Goal: Book appointment/travel/reservation

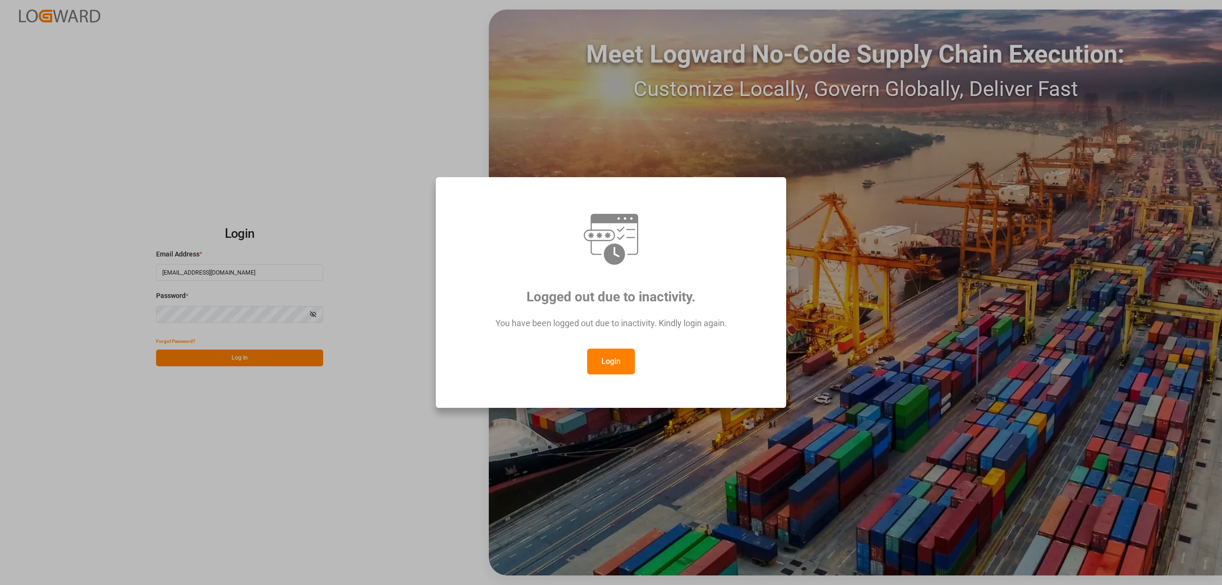
click at [610, 361] on button "Login" at bounding box center [611, 362] width 48 height 26
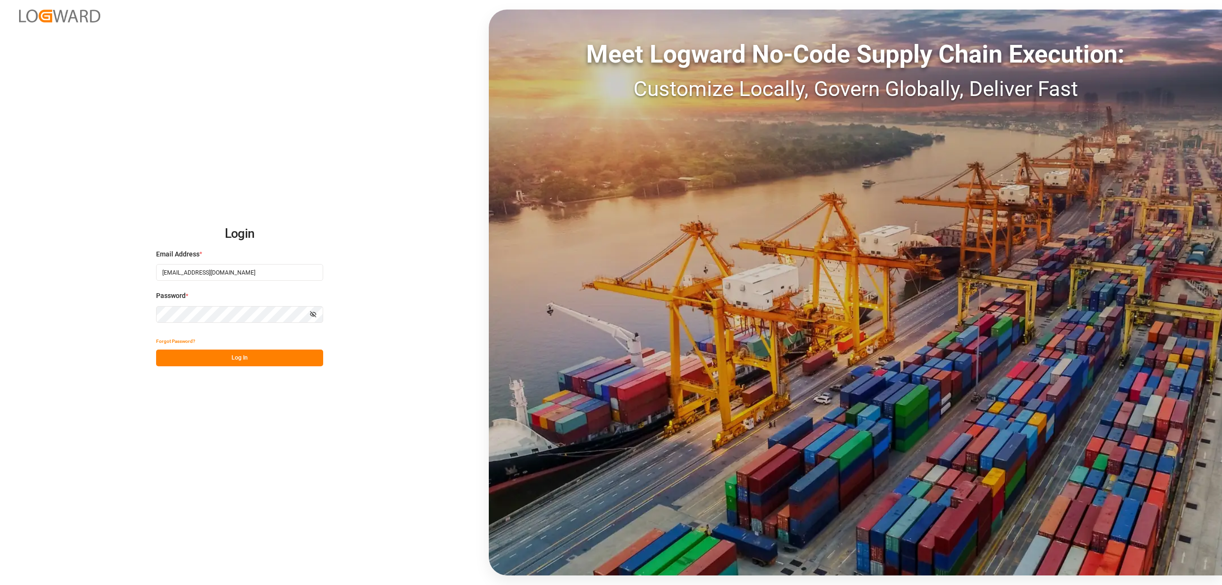
click at [258, 356] on button "Log In" at bounding box center [239, 357] width 167 height 17
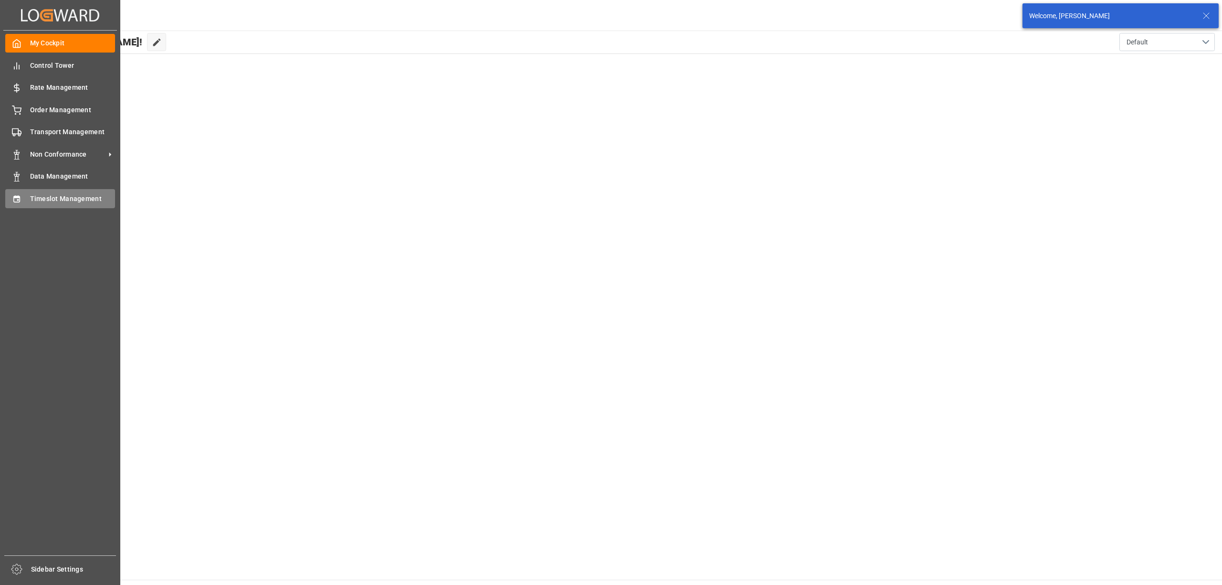
click at [20, 194] on icon at bounding box center [17, 199] width 10 height 10
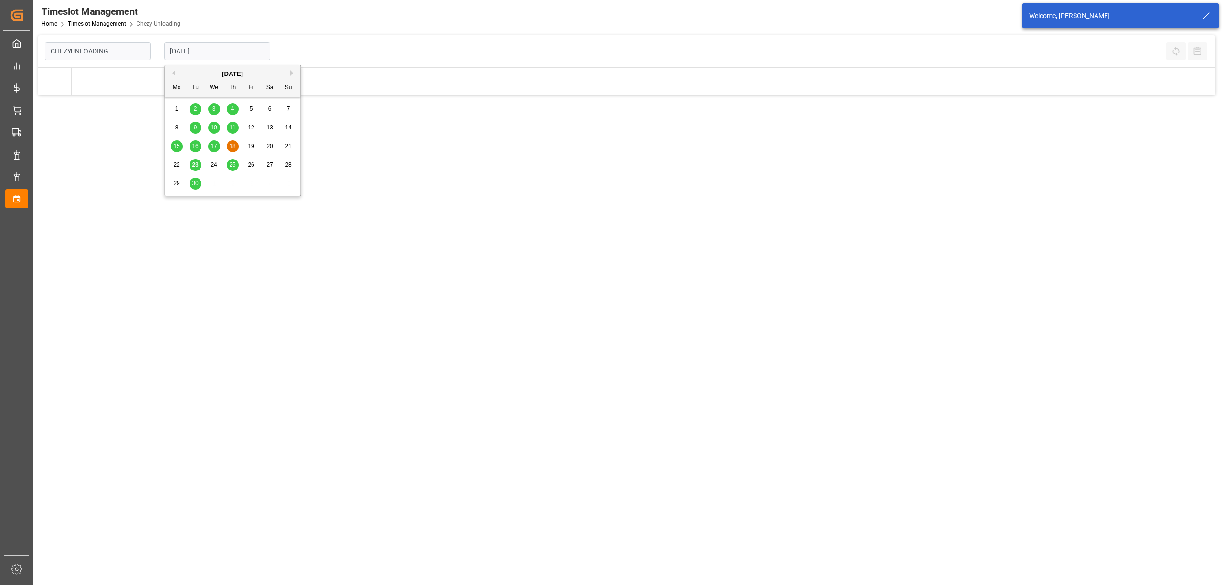
click at [250, 46] on input "[DATE]" at bounding box center [217, 51] width 106 height 18
type input "Chezy Unloading"
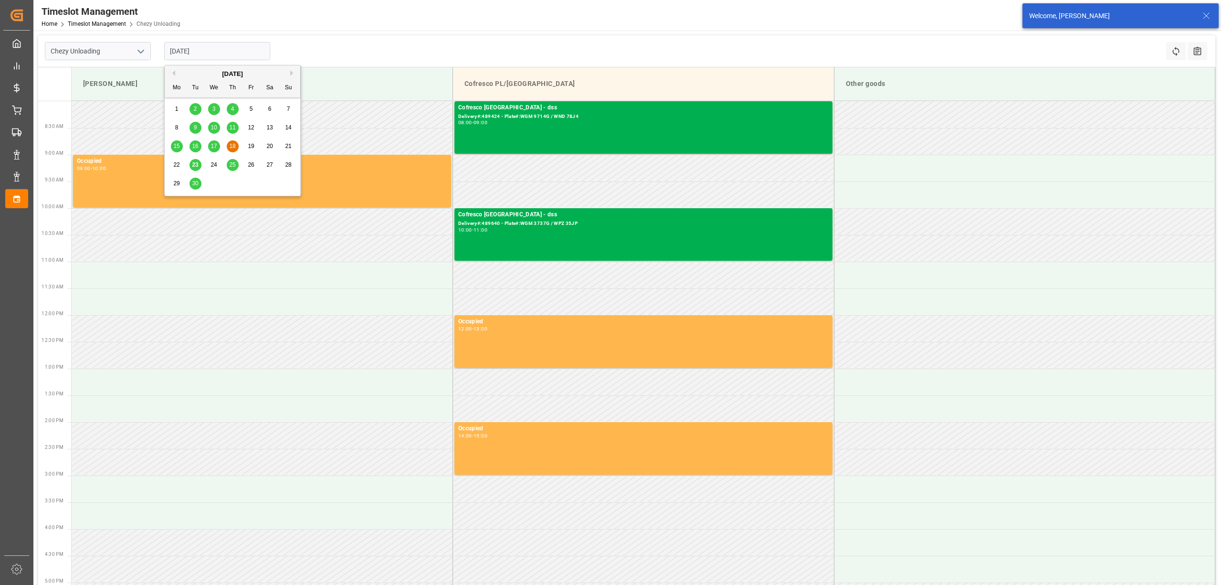
click at [293, 73] on button "Next Month" at bounding box center [293, 73] width 6 height 6
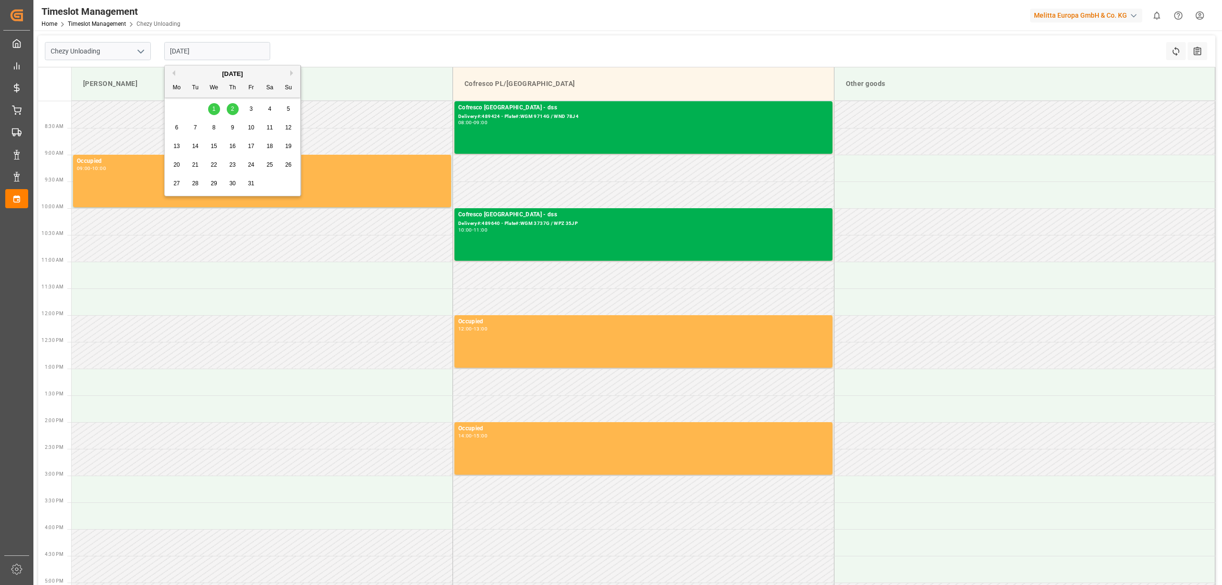
click at [210, 107] on div "1" at bounding box center [214, 109] width 12 height 11
type input "[DATE]"
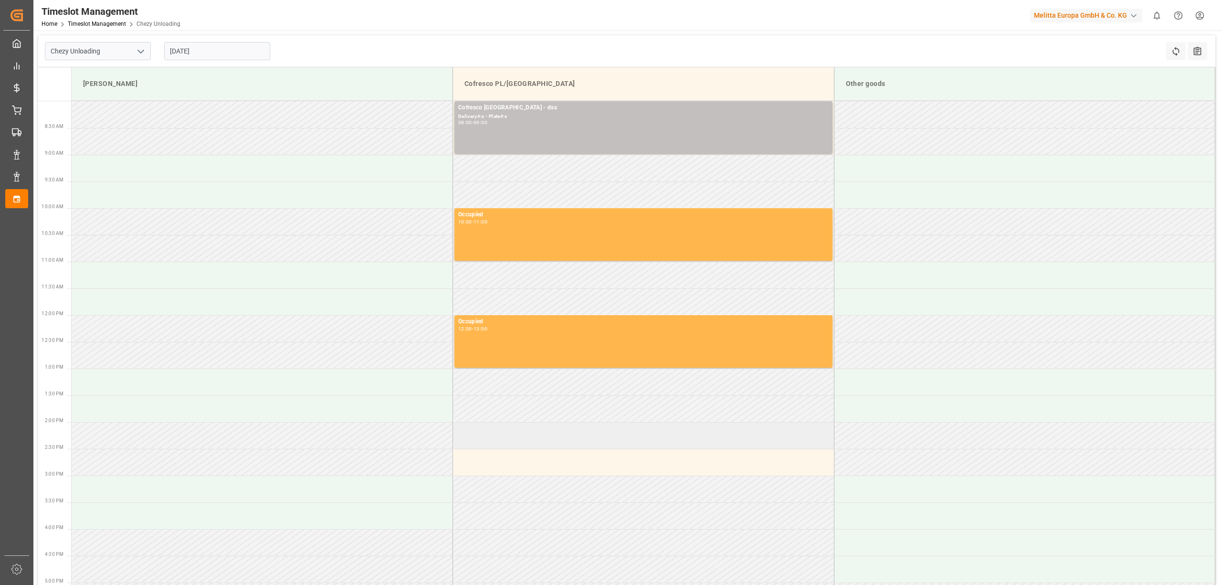
click at [520, 430] on td at bounding box center [643, 435] width 381 height 27
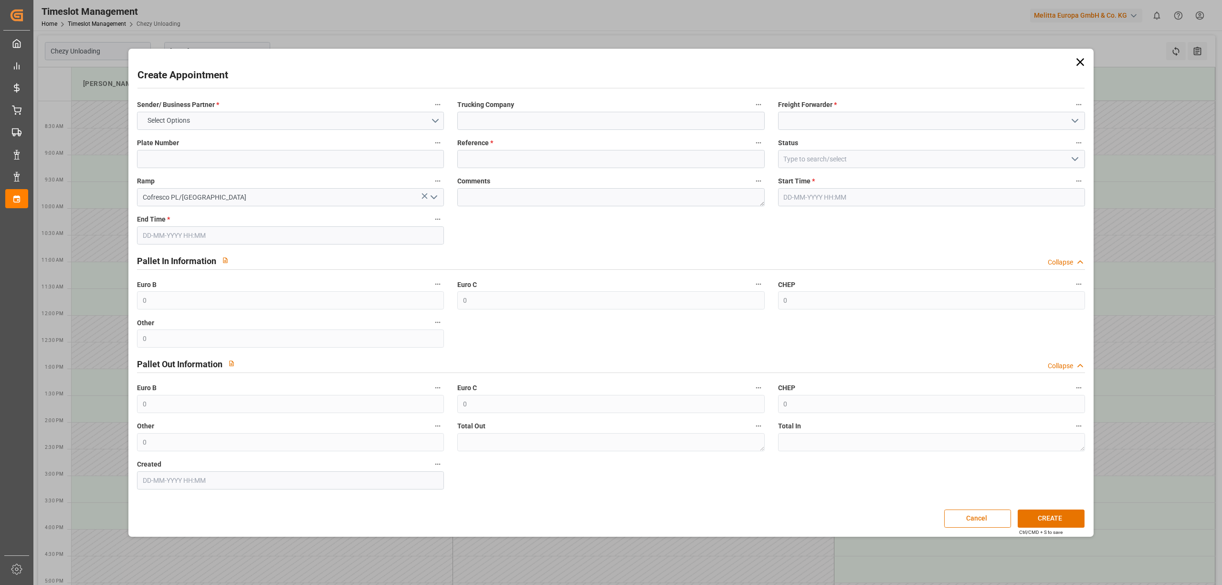
type input "[DATE] 14:00"
type input "[DATE] 15:00"
click at [287, 111] on label "Sender/ Business Partner *" at bounding box center [290, 104] width 307 height 13
click at [432, 111] on button "Sender/ Business Partner *" at bounding box center [438, 104] width 12 height 12
click at [295, 121] on div at bounding box center [611, 292] width 1222 height 585
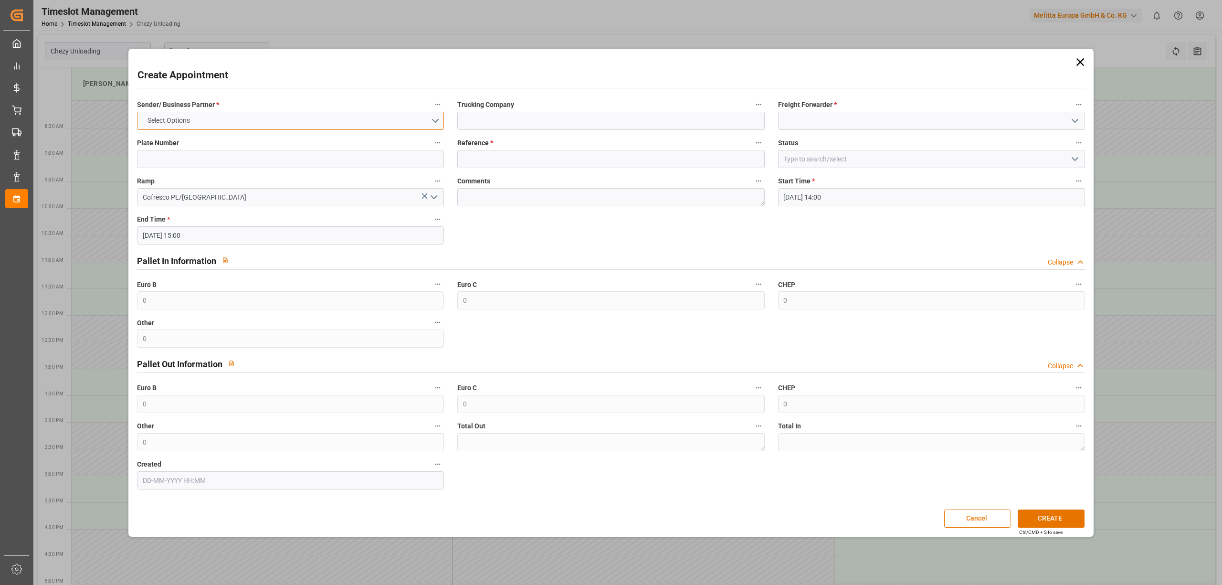
click at [275, 125] on button "Select Options" at bounding box center [290, 121] width 307 height 18
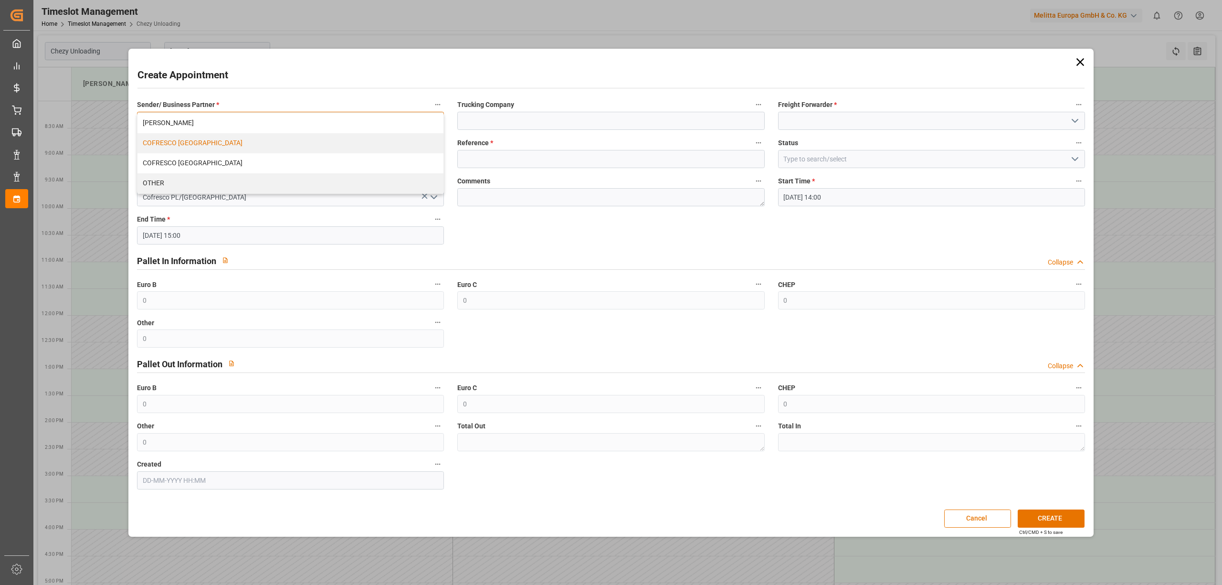
click at [262, 141] on div "COFRESCO [GEOGRAPHIC_DATA]" at bounding box center [290, 143] width 306 height 20
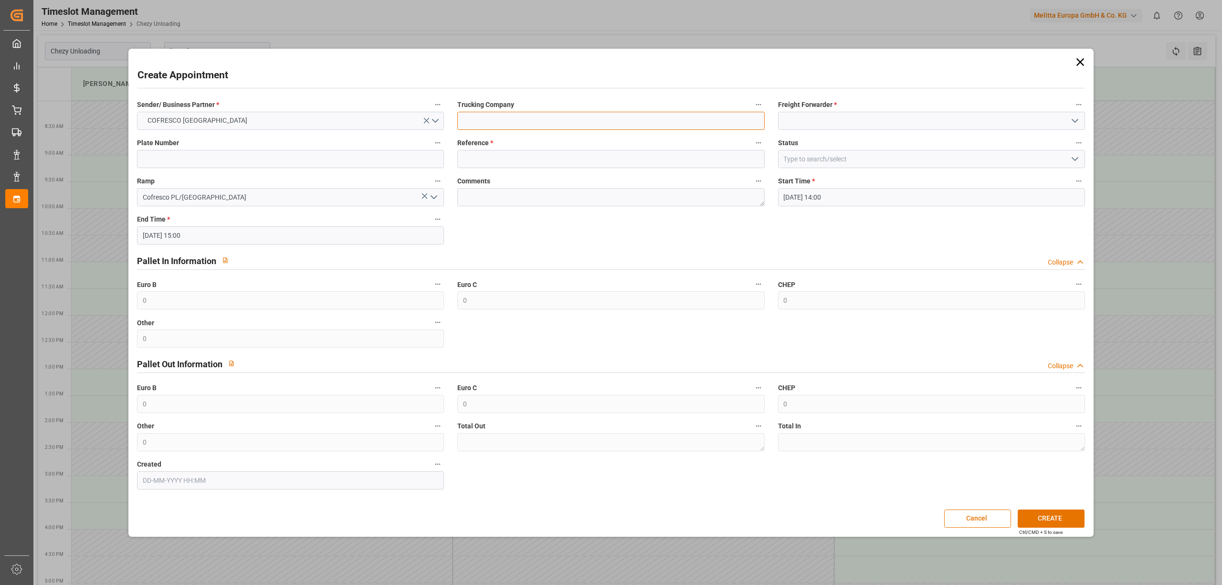
click at [581, 127] on input at bounding box center [610, 121] width 307 height 18
type input "dss"
click at [894, 117] on input at bounding box center [931, 121] width 307 height 18
click at [827, 145] on div "DSS" at bounding box center [932, 141] width 306 height 21
type input "DSS"
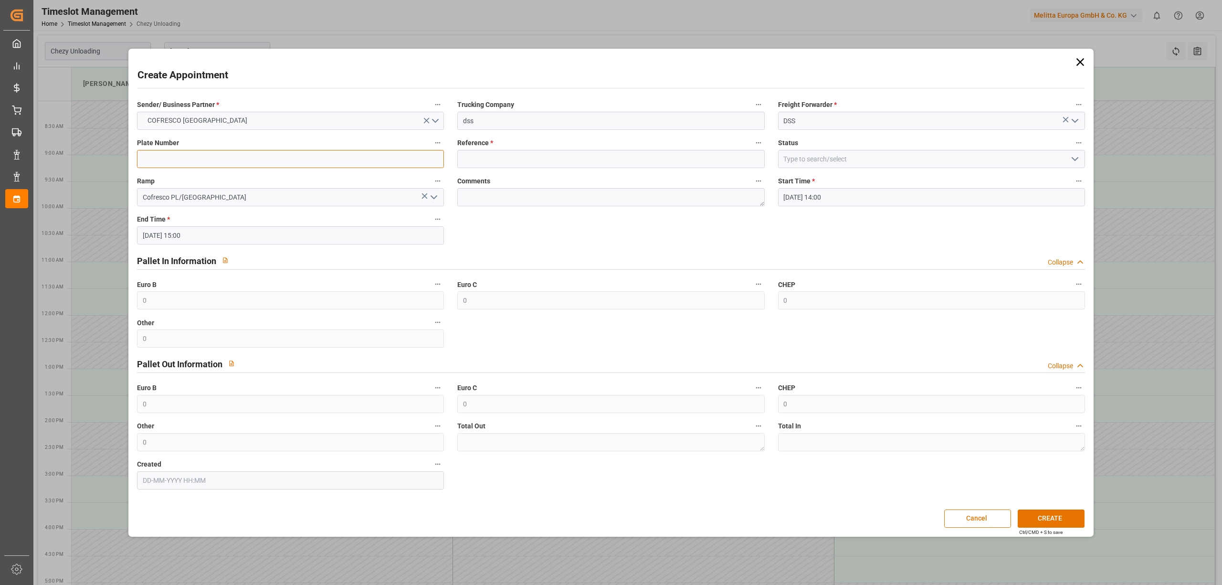
click at [210, 163] on input at bounding box center [290, 159] width 307 height 18
type input "x"
click at [517, 155] on input at bounding box center [610, 159] width 307 height 18
type input "x"
click at [1068, 514] on button "CREATE" at bounding box center [1051, 518] width 67 height 18
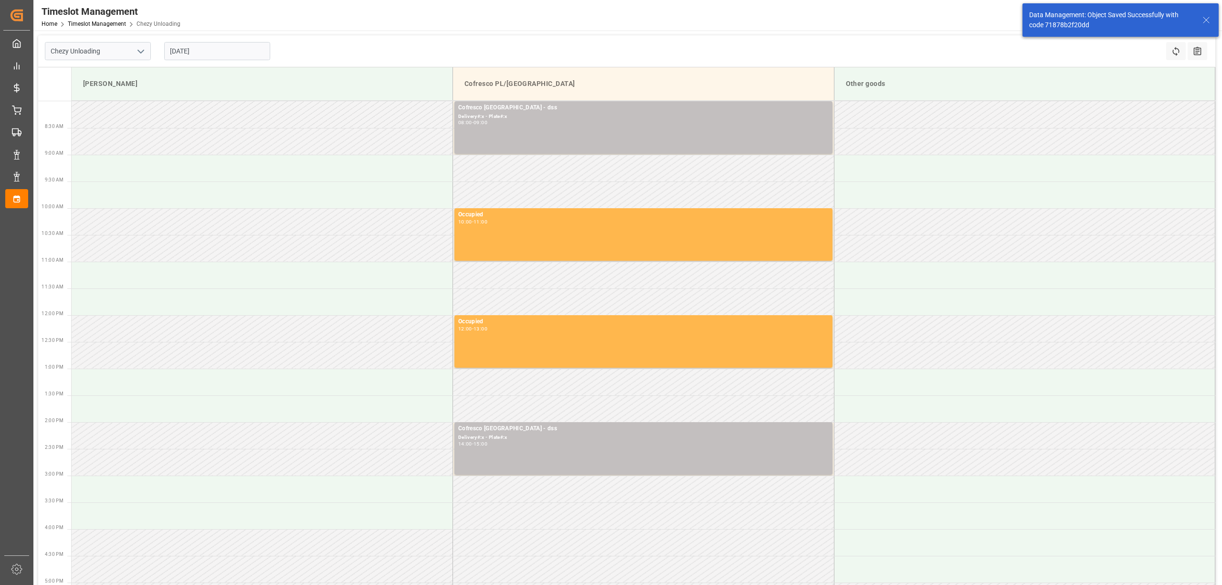
click at [203, 53] on input "[DATE]" at bounding box center [217, 51] width 106 height 18
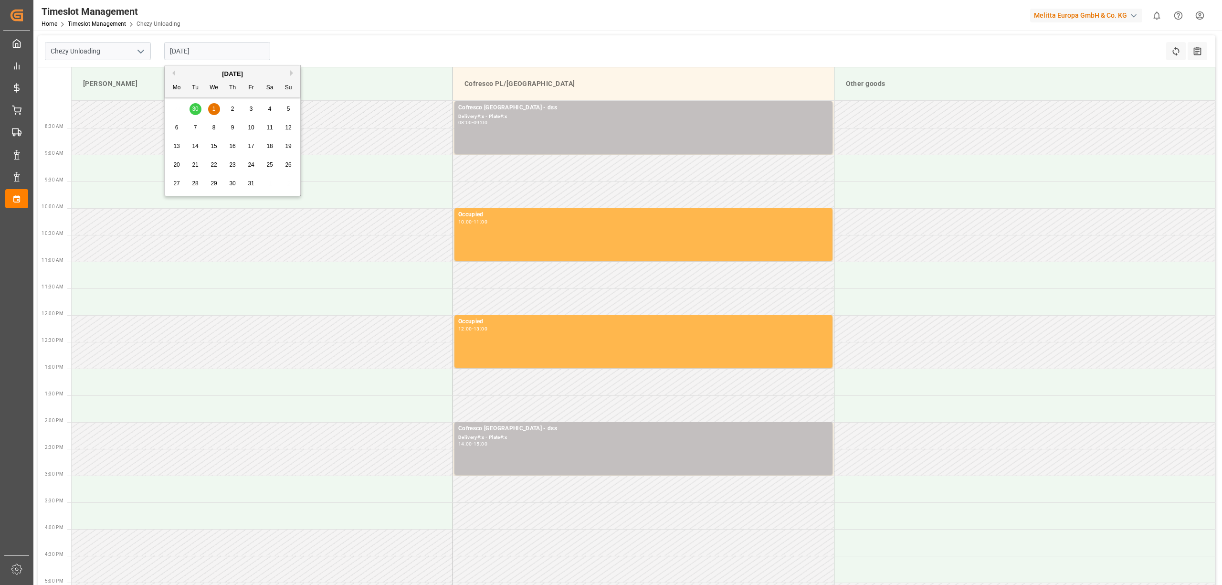
drag, startPoint x: 195, startPoint y: 109, endPoint x: 430, endPoint y: 123, distance: 235.7
click at [195, 109] on div "29 30 1 2 3 4 5" at bounding box center [233, 109] width 130 height 19
click at [199, 110] on div "29 30 1 2 3 4 5" at bounding box center [233, 109] width 130 height 19
drag, startPoint x: 193, startPoint y: 106, endPoint x: 389, endPoint y: 83, distance: 196.6
click at [193, 107] on div "29 30 1 2 3 4 5" at bounding box center [233, 109] width 130 height 19
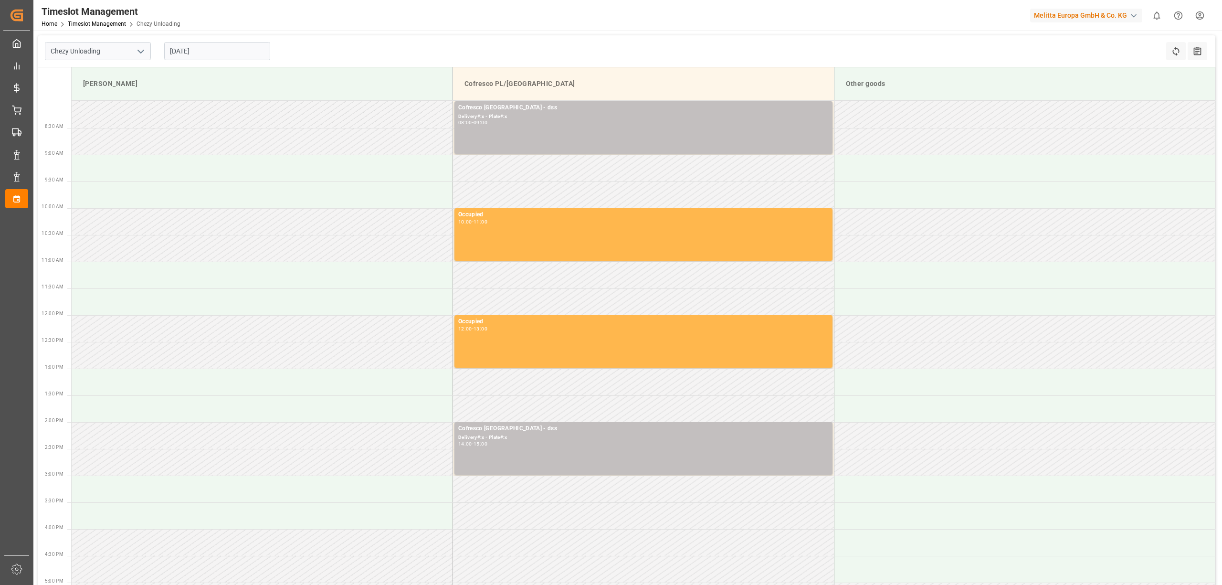
drag, startPoint x: 411, startPoint y: 41, endPoint x: 310, endPoint y: 52, distance: 101.4
click at [411, 41] on div "Chezy Unloading [DATE] Refresh Time Slots All Audits" at bounding box center [626, 51] width 1177 height 32
click at [211, 60] on input "[DATE]" at bounding box center [217, 51] width 106 height 18
click at [193, 107] on div "29 30 1 2 3 4 5" at bounding box center [233, 109] width 130 height 19
click at [211, 108] on div "1" at bounding box center [214, 109] width 12 height 11
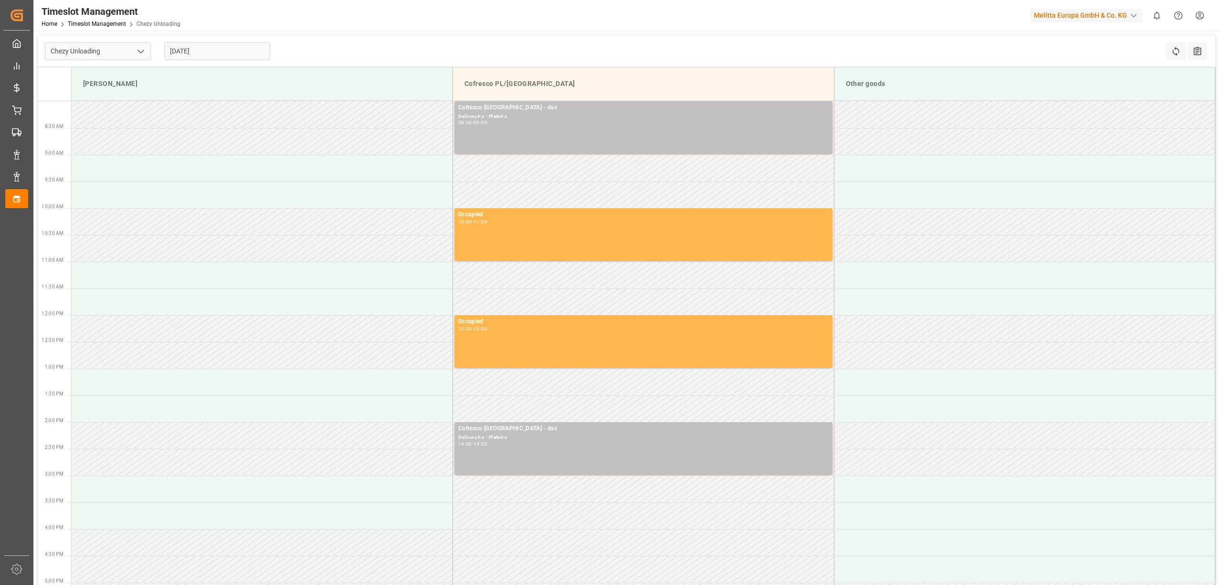
click at [199, 54] on input "[DATE]" at bounding box center [217, 51] width 106 height 18
click at [195, 107] on div "29 30 1 2 3 4 5" at bounding box center [233, 109] width 130 height 19
click at [423, 40] on div "Chezy Unloading [DATE] Refresh Time Slots All Audits" at bounding box center [626, 51] width 1177 height 32
click at [165, 53] on input "[DATE]" at bounding box center [217, 51] width 106 height 18
click at [175, 75] on div "[DATE]" at bounding box center [233, 74] width 136 height 10
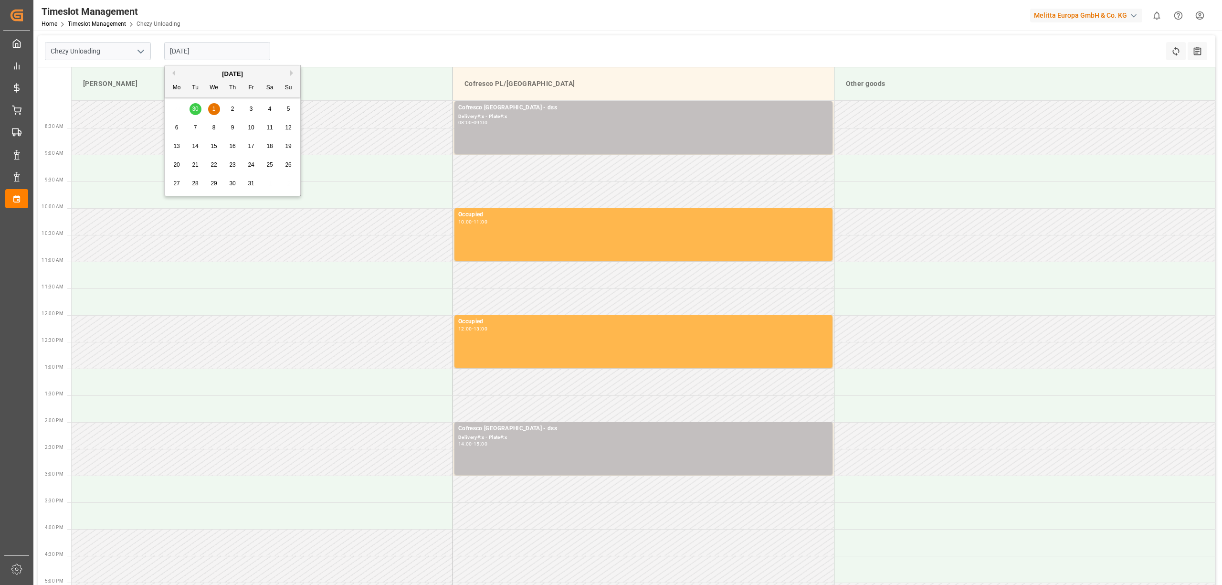
click at [172, 73] on button "Previous Month" at bounding box center [172, 73] width 6 height 6
click at [213, 182] on div "29 30 1 2 3 4 5" at bounding box center [233, 183] width 130 height 19
click at [190, 185] on div "30" at bounding box center [196, 183] width 12 height 11
type input "[DATE]"
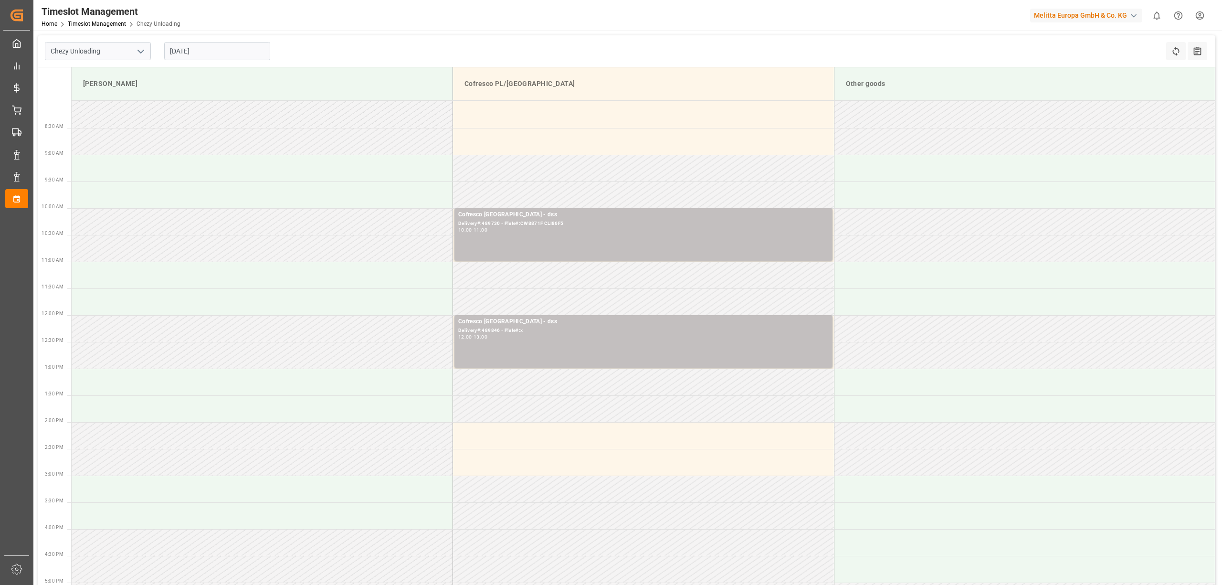
click at [471, 37] on div "Chezy Unloading [DATE] Refresh Time Slots All Audits" at bounding box center [626, 51] width 1177 height 32
click at [233, 49] on input "[DATE]" at bounding box center [217, 51] width 106 height 18
click at [233, 50] on input "[DATE]" at bounding box center [217, 51] width 106 height 18
click at [332, 39] on div "Chezy Unloading [DATE] Refresh Time Slots All Audits" at bounding box center [626, 51] width 1177 height 32
click at [517, 114] on td at bounding box center [643, 114] width 381 height 27
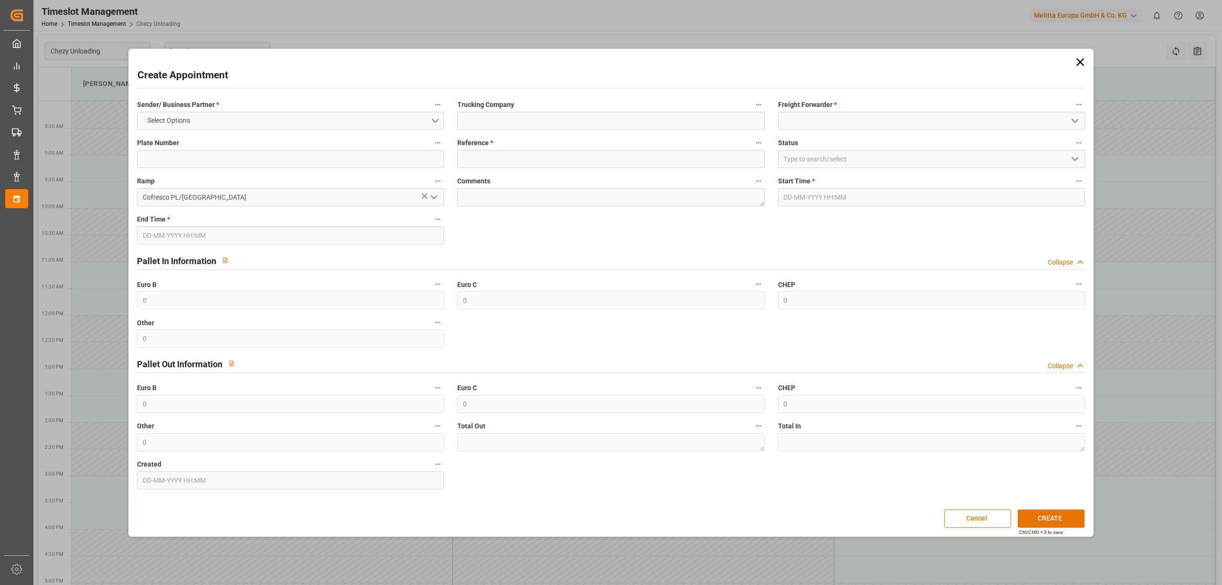
type input "[DATE] 08:00"
type input "[DATE] 09:00"
click at [314, 127] on button "Select Options" at bounding box center [290, 121] width 307 height 18
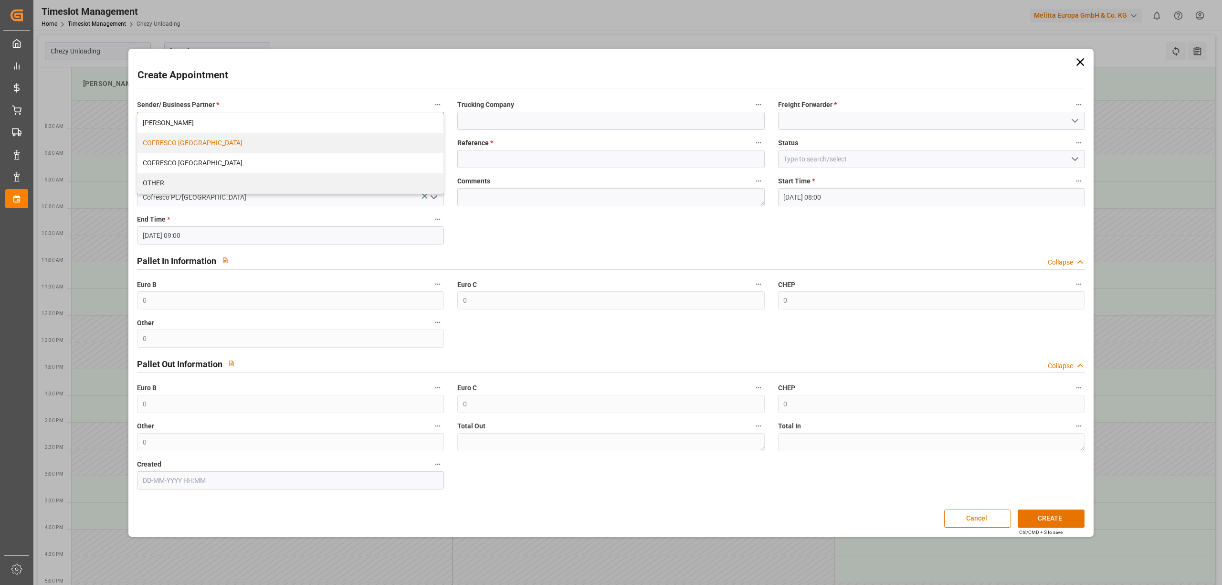
click at [302, 143] on div "COFRESCO [GEOGRAPHIC_DATA]" at bounding box center [290, 143] width 306 height 20
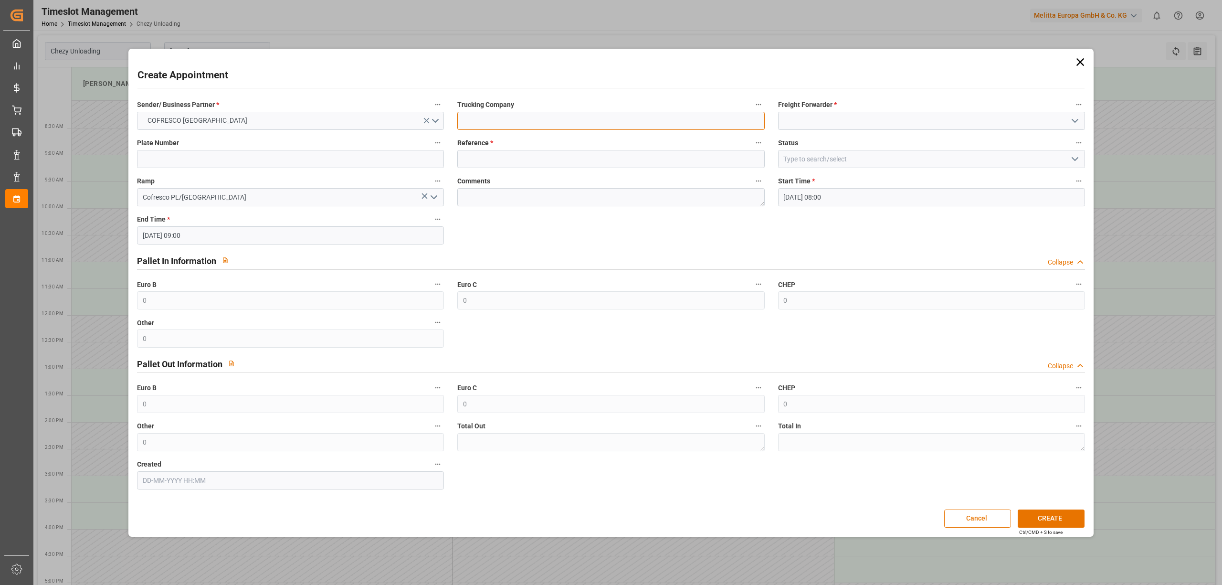
click at [502, 125] on input at bounding box center [610, 121] width 307 height 18
type input "dss"
click at [793, 122] on input at bounding box center [931, 121] width 307 height 18
click at [808, 141] on div "DSS" at bounding box center [932, 141] width 306 height 21
type input "DSS"
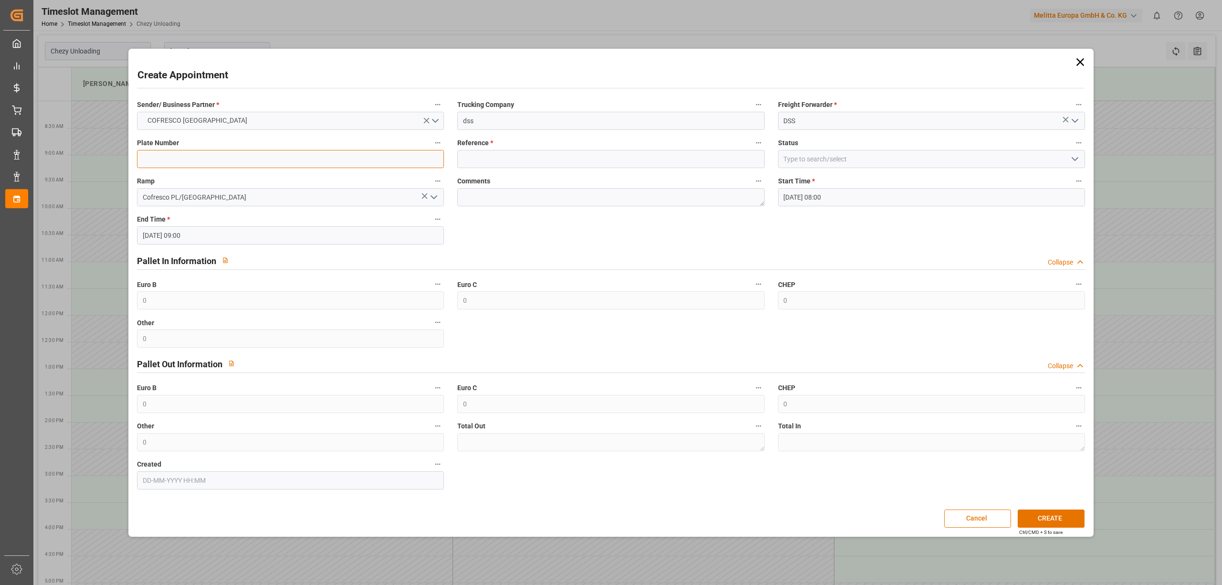
click at [230, 162] on input at bounding box center [290, 159] width 307 height 18
type input "x"
drag, startPoint x: 461, startPoint y: 164, endPoint x: 499, endPoint y: 163, distance: 38.2
click at [476, 163] on div "Sender/ Business Partner * COFRESCO POLAND Trucking Company dss Freight Forward…" at bounding box center [610, 294] width 961 height 398
click at [499, 163] on input at bounding box center [610, 159] width 307 height 18
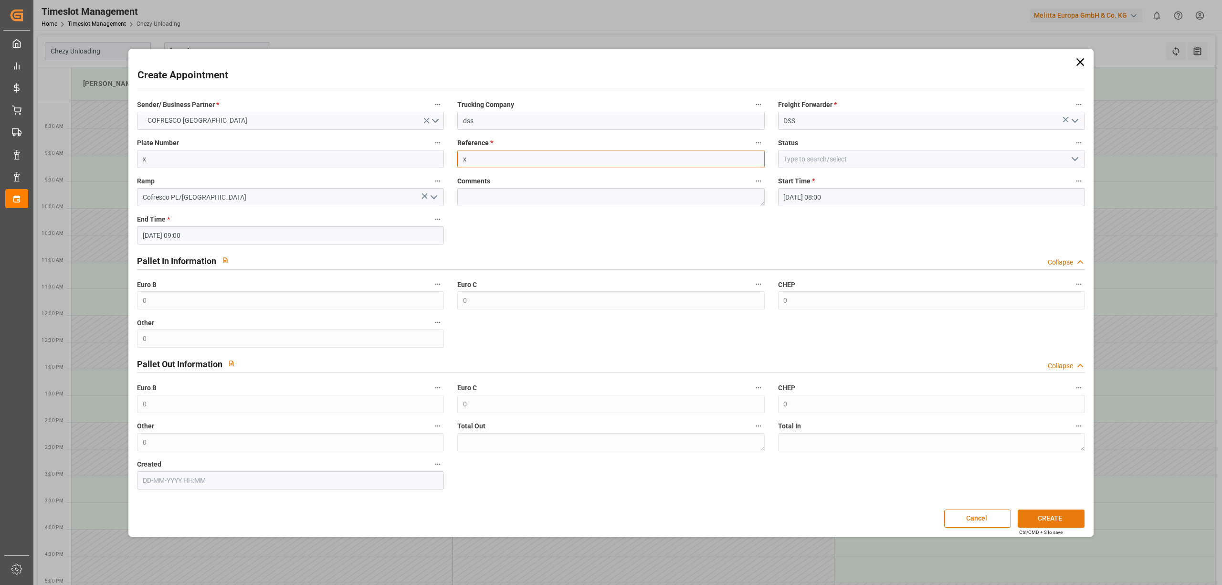
type input "x"
click at [1034, 516] on button "CREATE" at bounding box center [1051, 518] width 67 height 18
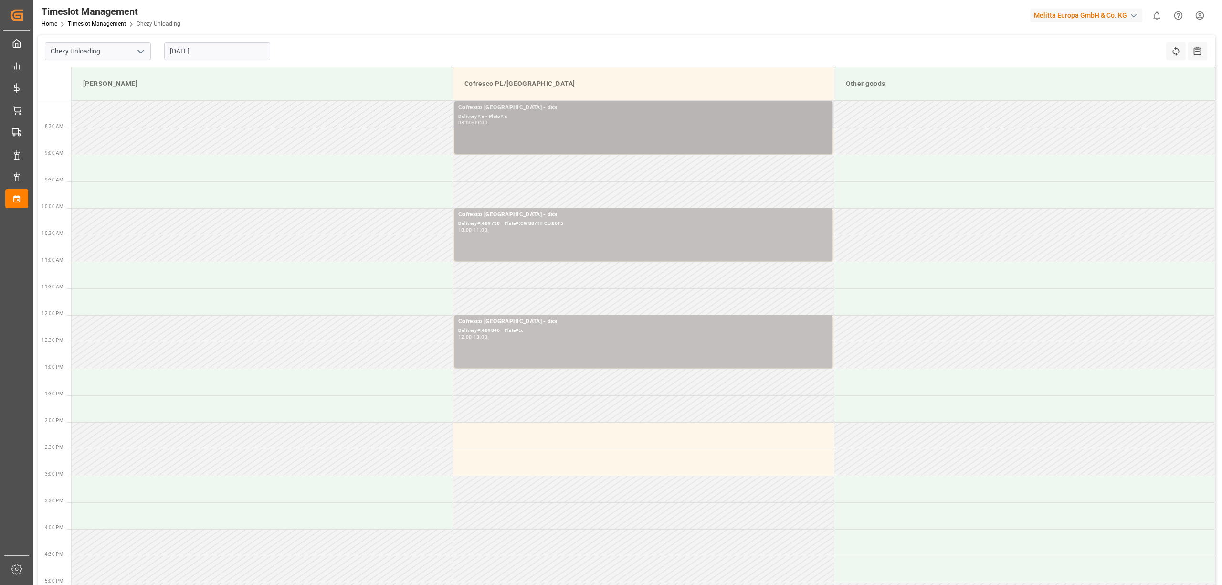
click at [539, 124] on div "08:00 - 09:00" at bounding box center [643, 122] width 370 height 5
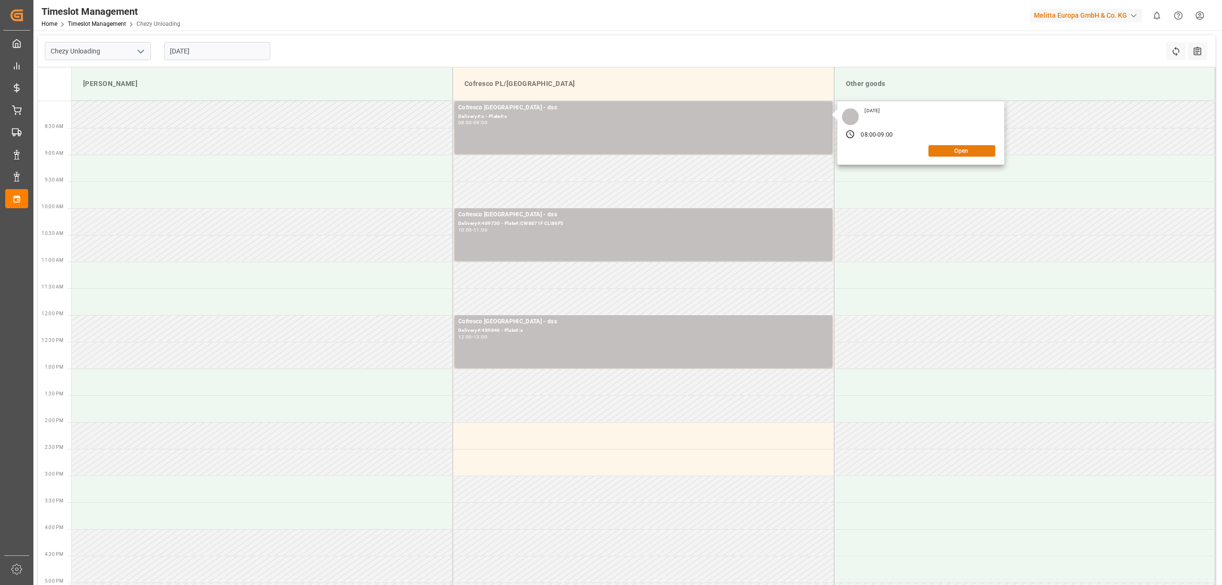
click at [965, 150] on button "Open" at bounding box center [962, 150] width 67 height 11
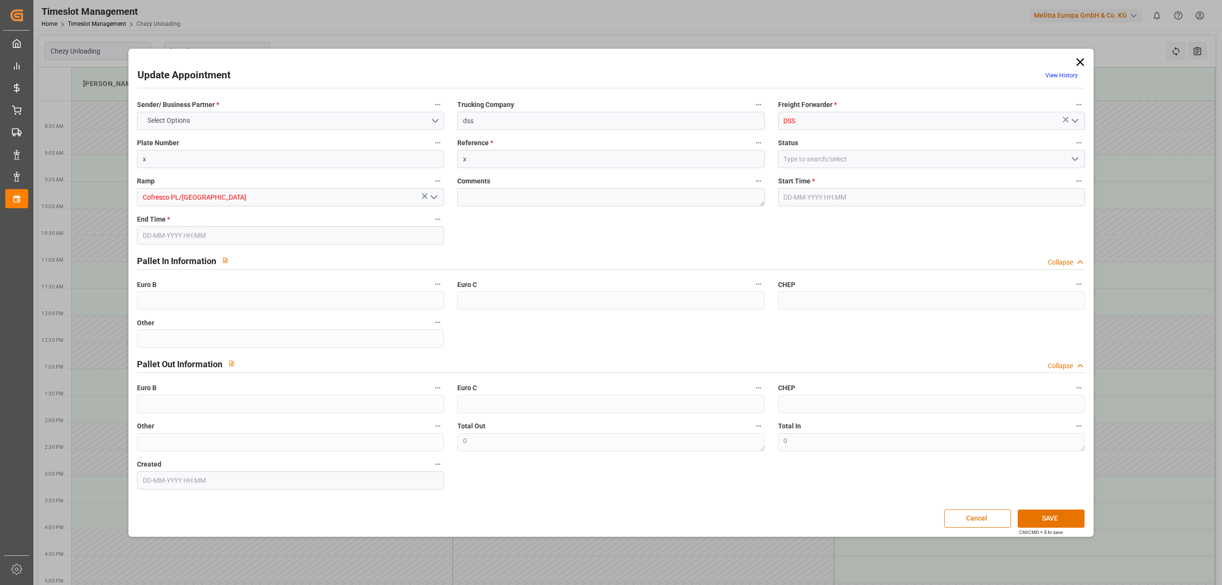
type input "[DATE] 08:00"
type input "[DATE] 09:00"
type input "[DATE] 13:07"
click at [504, 158] on input "x" at bounding box center [610, 159] width 307 height 18
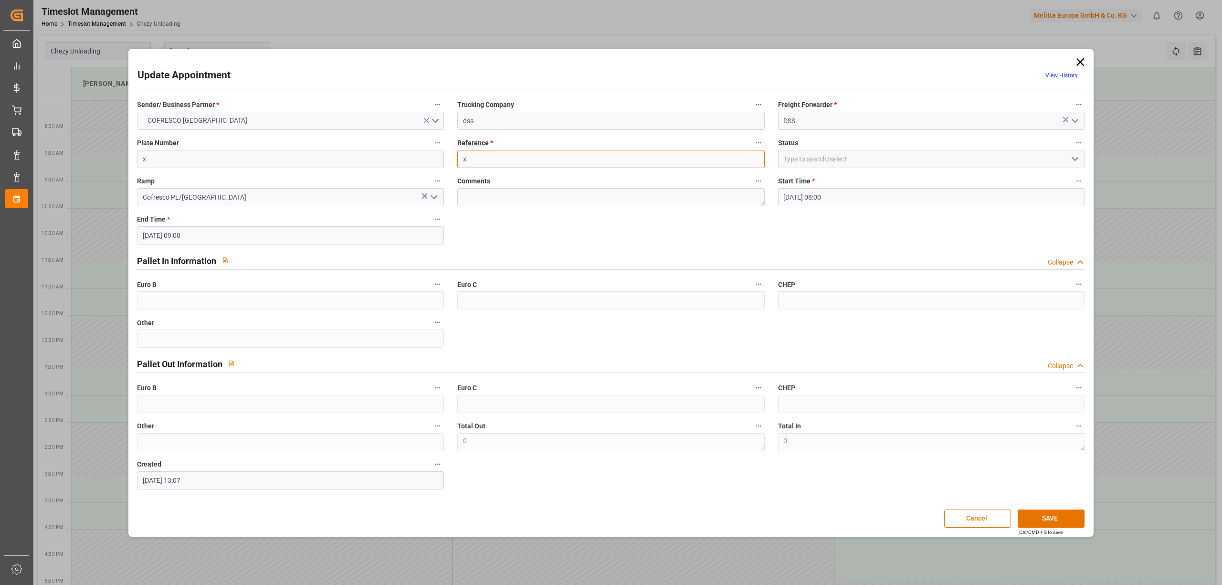
paste input "489875"
type input "489875"
click at [1042, 518] on button "SAVE" at bounding box center [1051, 518] width 67 height 18
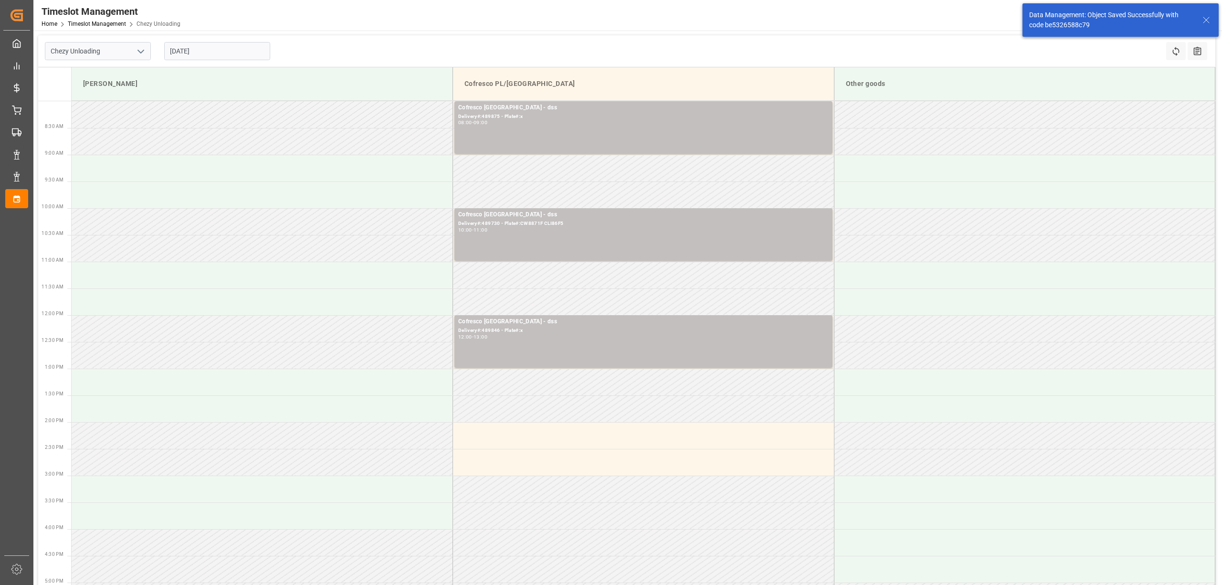
click at [193, 48] on input "[DATE]" at bounding box center [217, 51] width 106 height 18
click at [290, 75] on div "[DATE]" at bounding box center [233, 74] width 136 height 10
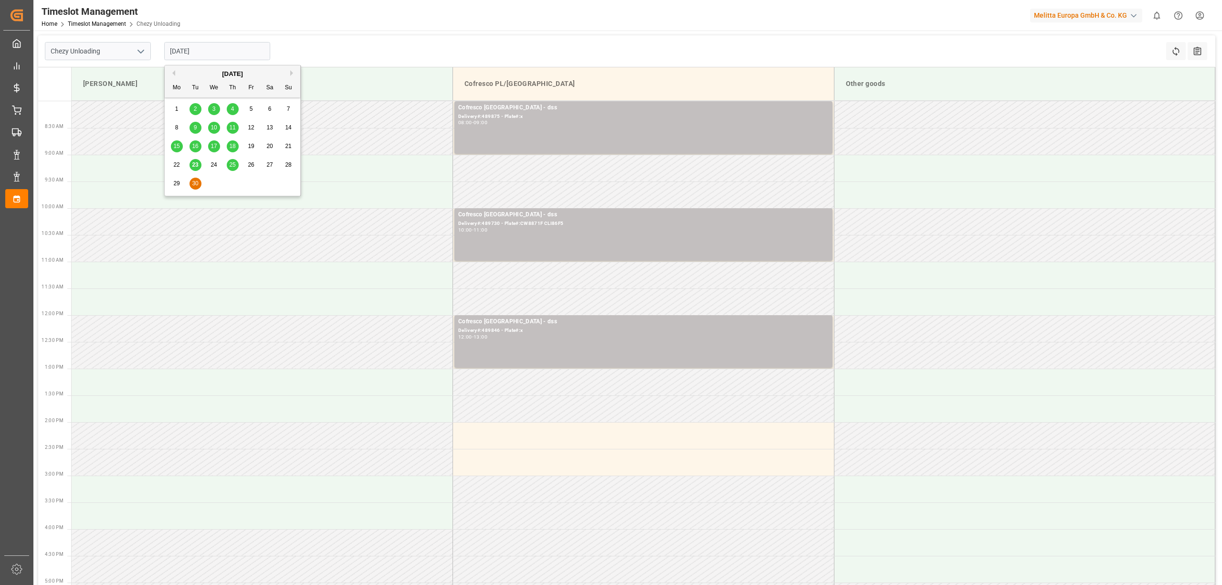
drag, startPoint x: 292, startPoint y: 72, endPoint x: 270, endPoint y: 86, distance: 26.6
click at [292, 71] on button "Next Month" at bounding box center [293, 73] width 6 height 6
click at [211, 107] on div "1" at bounding box center [214, 109] width 12 height 11
type input "[DATE]"
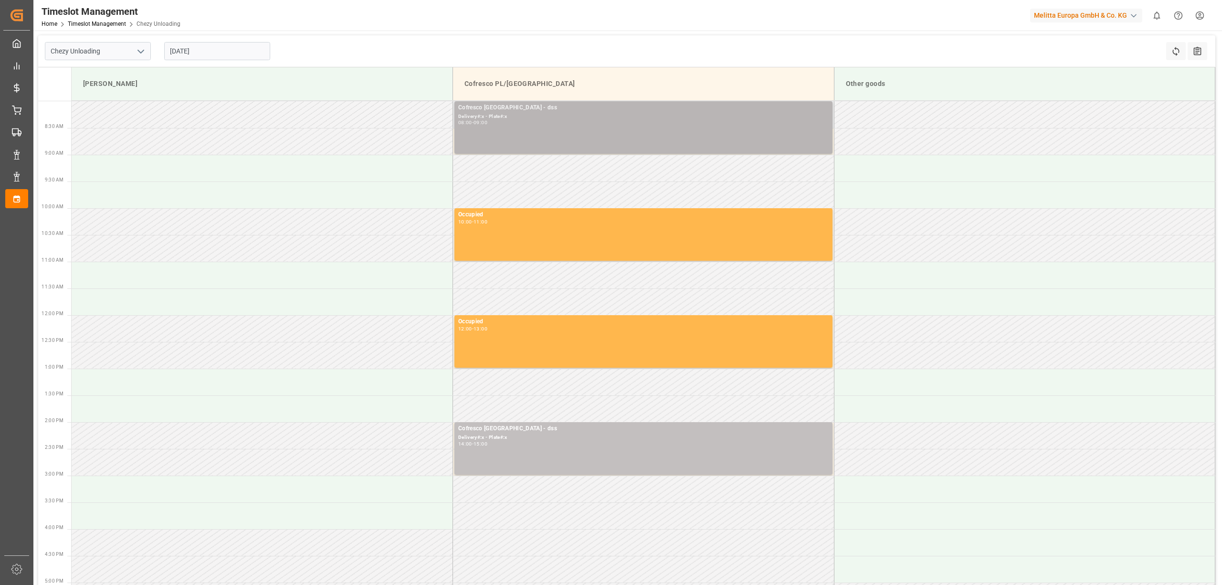
click at [560, 111] on div "Cofresco [GEOGRAPHIC_DATA] - dss" at bounding box center [643, 108] width 370 height 10
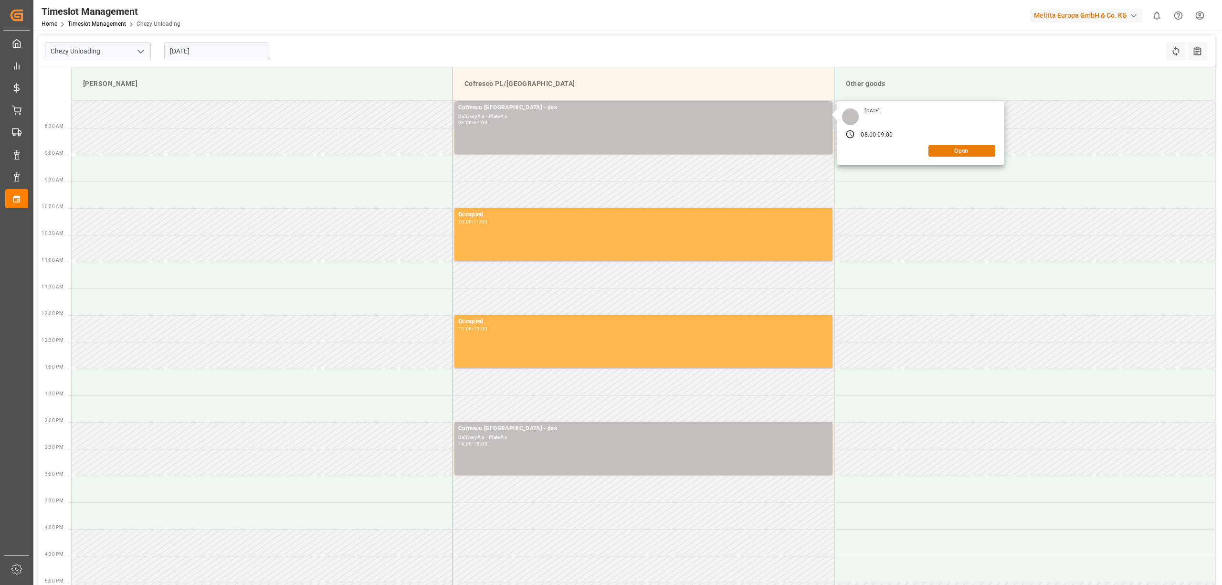
click at [971, 148] on button "Open" at bounding box center [962, 150] width 67 height 11
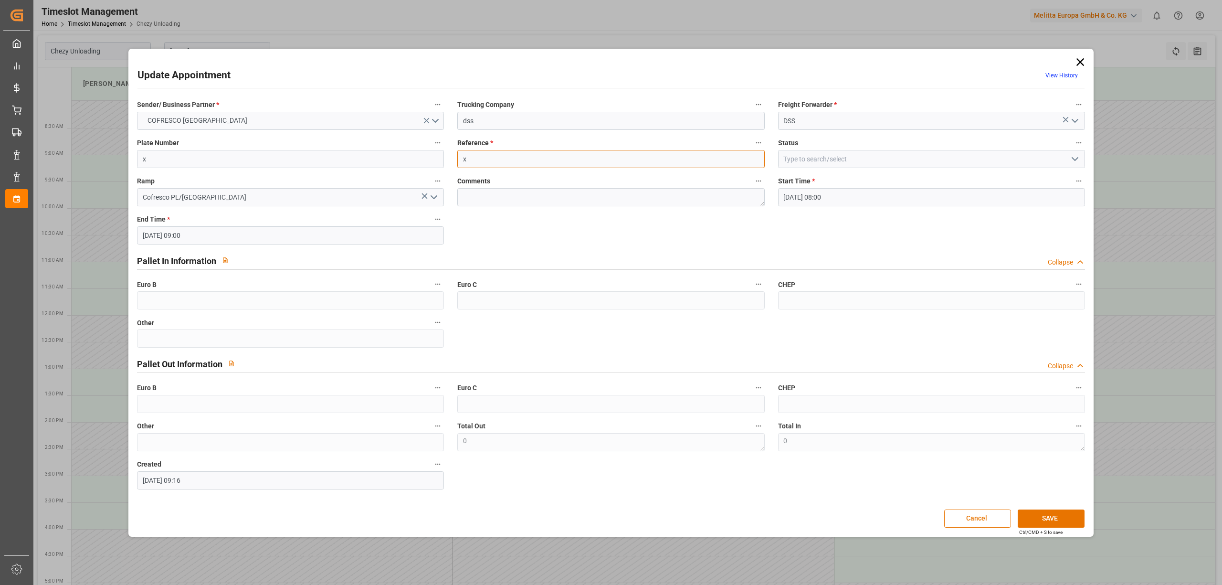
click at [487, 163] on input "x" at bounding box center [610, 159] width 307 height 18
paste input "489876"
type input "489876"
click at [1039, 519] on button "SAVE" at bounding box center [1051, 518] width 67 height 18
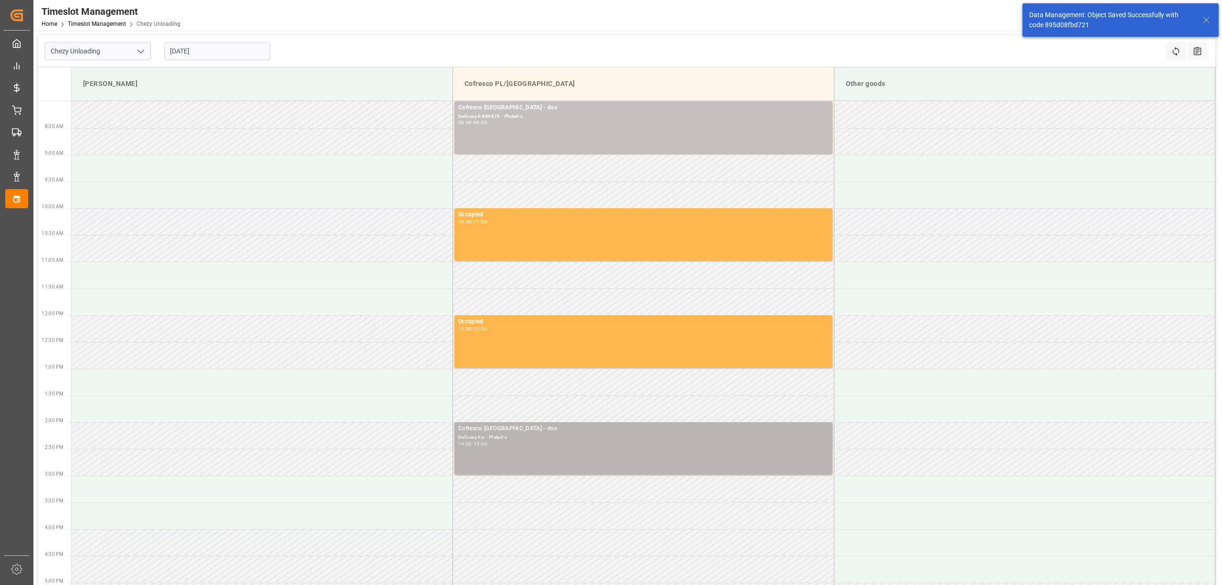
click at [508, 436] on div "Delivery#:x - Plate#:x" at bounding box center [643, 437] width 370 height 8
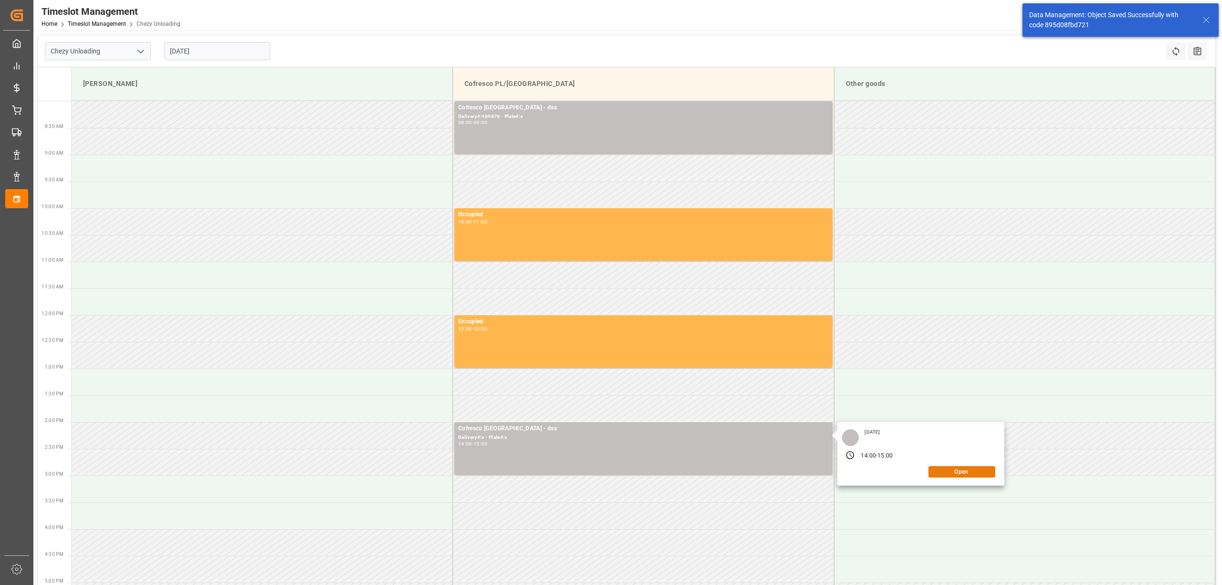
click at [965, 474] on button "Open" at bounding box center [962, 471] width 67 height 11
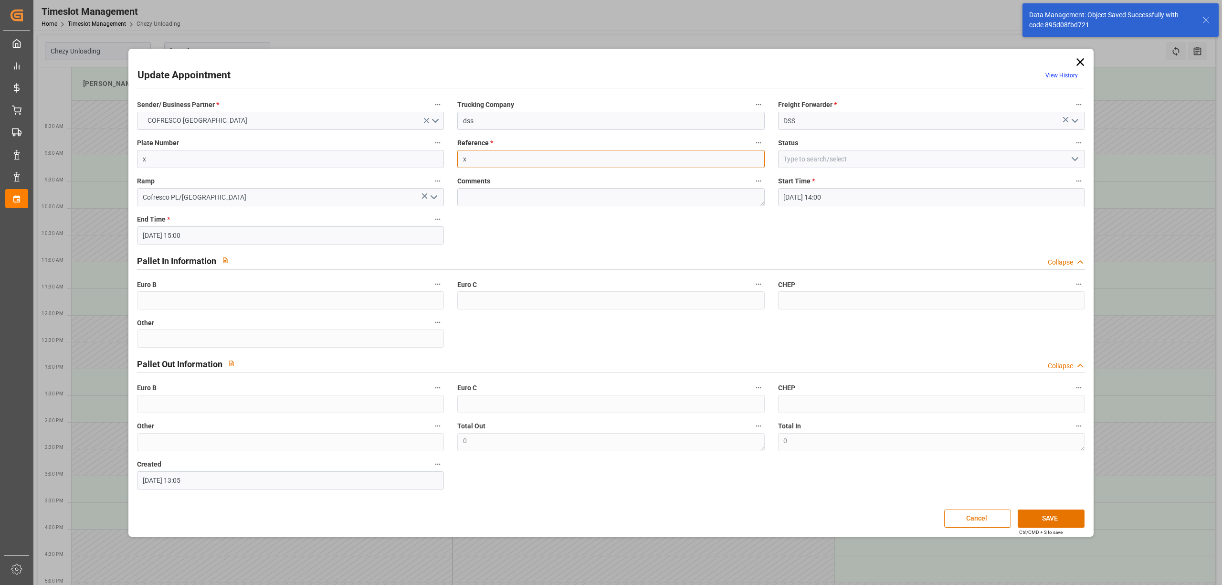
click at [501, 153] on input "x" at bounding box center [610, 159] width 307 height 18
drag, startPoint x: 501, startPoint y: 153, endPoint x: 678, endPoint y: 213, distance: 187.1
click at [501, 153] on input "x" at bounding box center [610, 159] width 307 height 18
paste input "489877"
type input "489877"
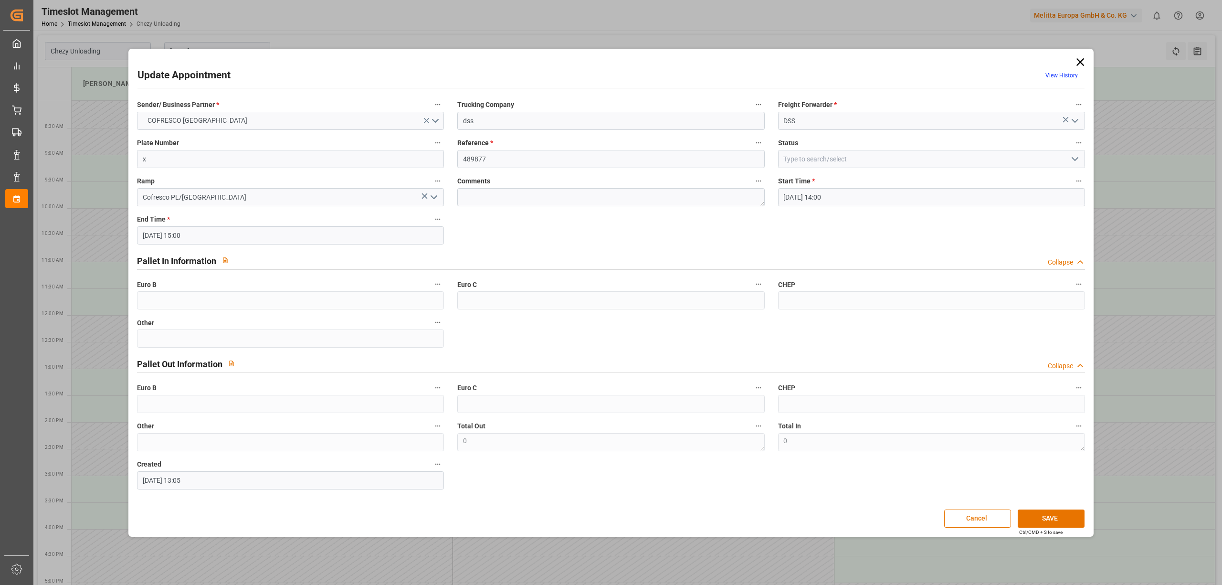
click at [1056, 508] on div "Update Appointment View History Sender/ Business Partner * COFRESCO POLAND Truc…" at bounding box center [611, 292] width 960 height 483
click at [1058, 515] on button "SAVE" at bounding box center [1051, 518] width 67 height 18
